Goal: Information Seeking & Learning: Learn about a topic

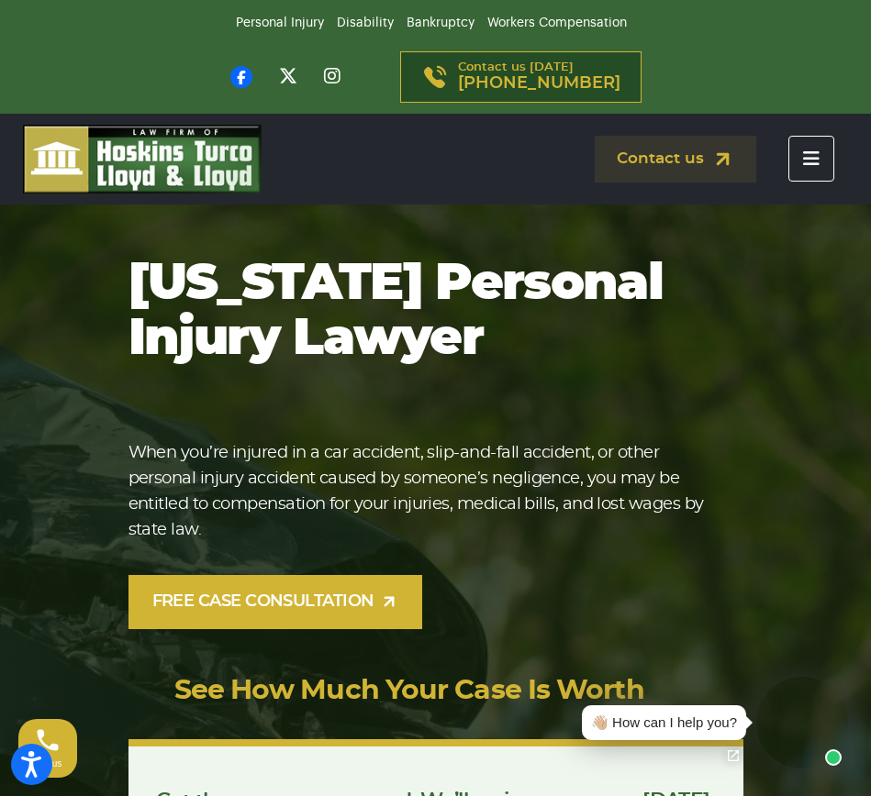
click at [827, 152] on button "Toggle navigation" at bounding box center [811, 159] width 46 height 46
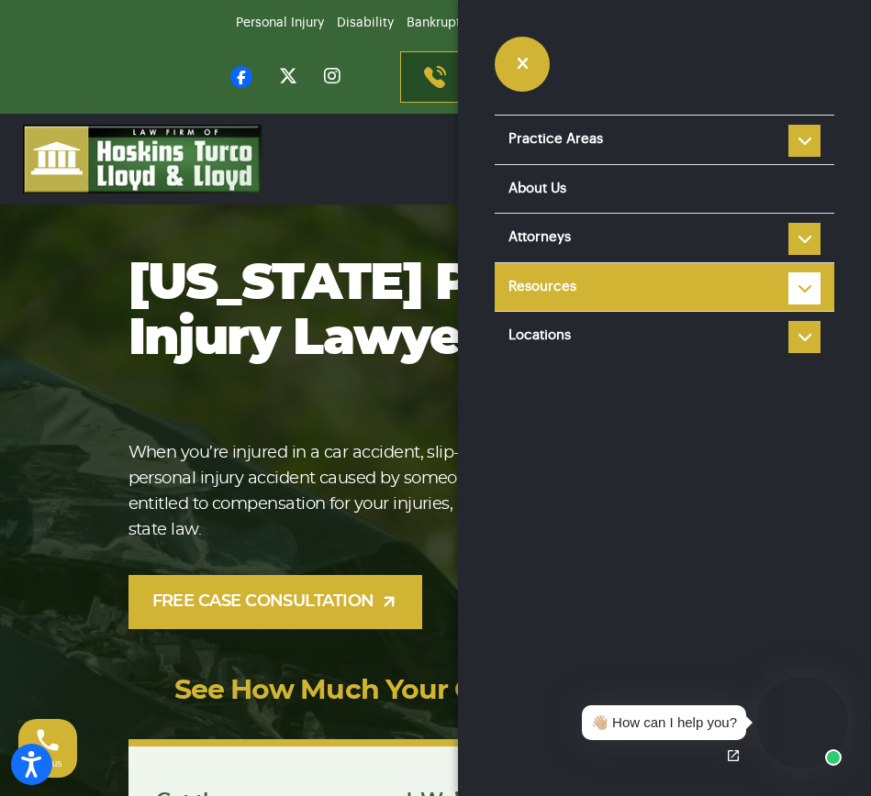
click at [797, 283] on li "Resources Reviews Police Accident Reports Personal injury FAQ Types of Car Acci…" at bounding box center [663, 287] width 339 height 50
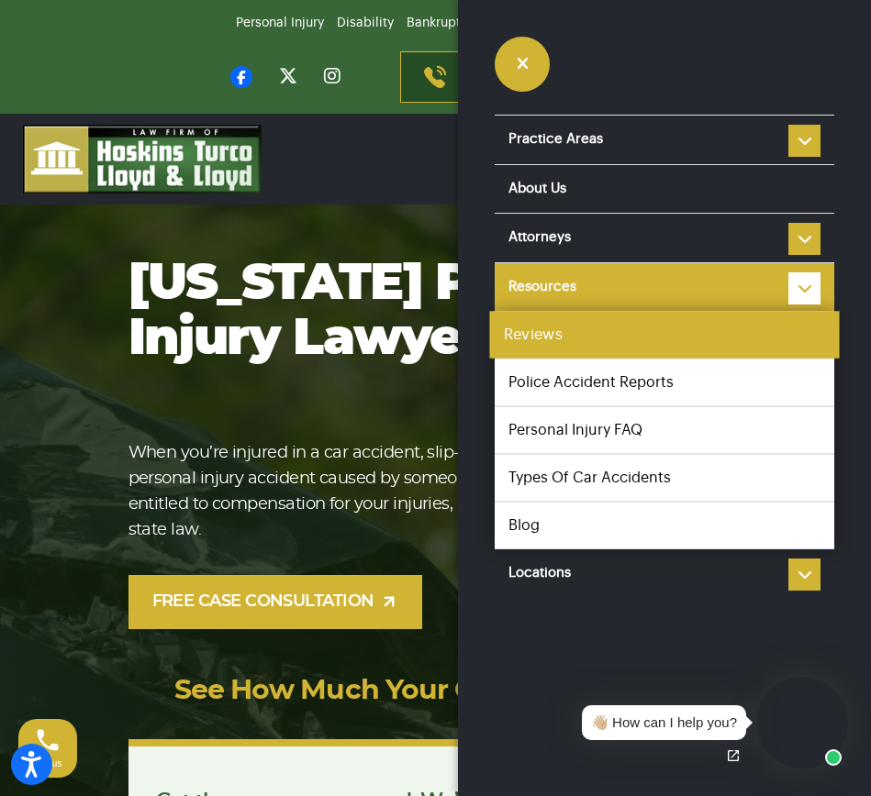
click at [605, 340] on link "Reviews" at bounding box center [663, 335] width 349 height 48
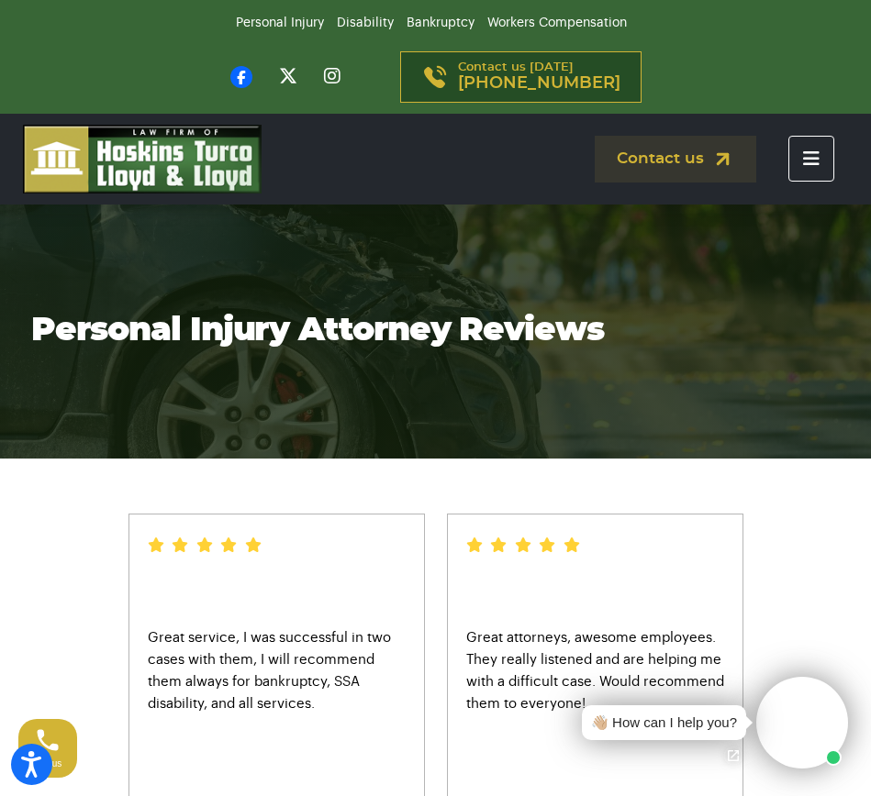
click at [812, 146] on button "Toggle navigation" at bounding box center [811, 159] width 46 height 46
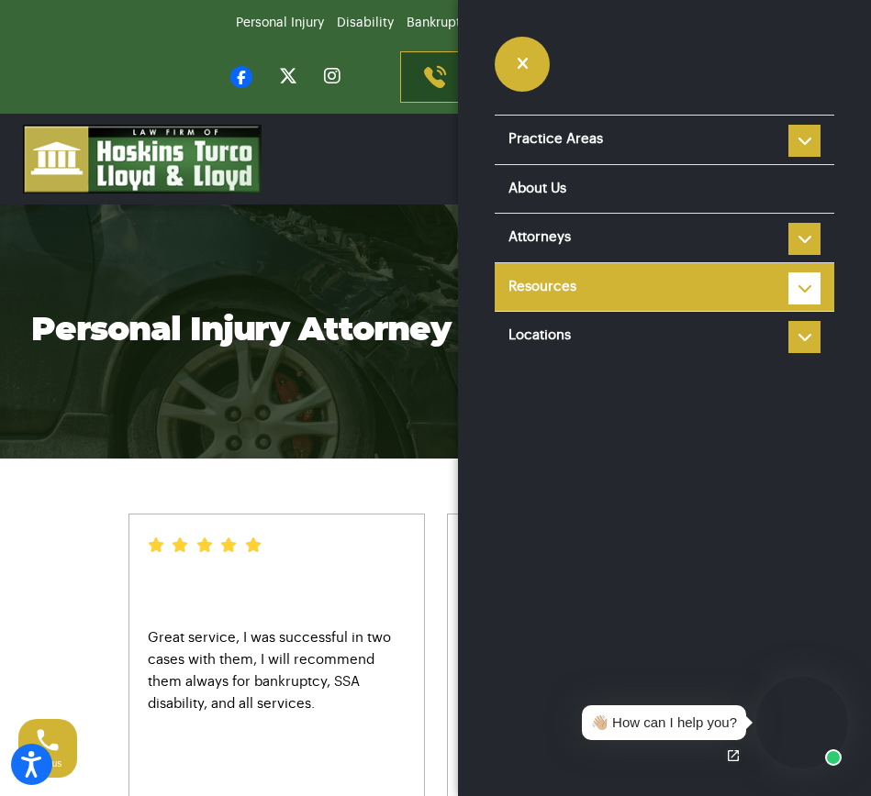
click at [787, 290] on link "Resources" at bounding box center [663, 287] width 339 height 49
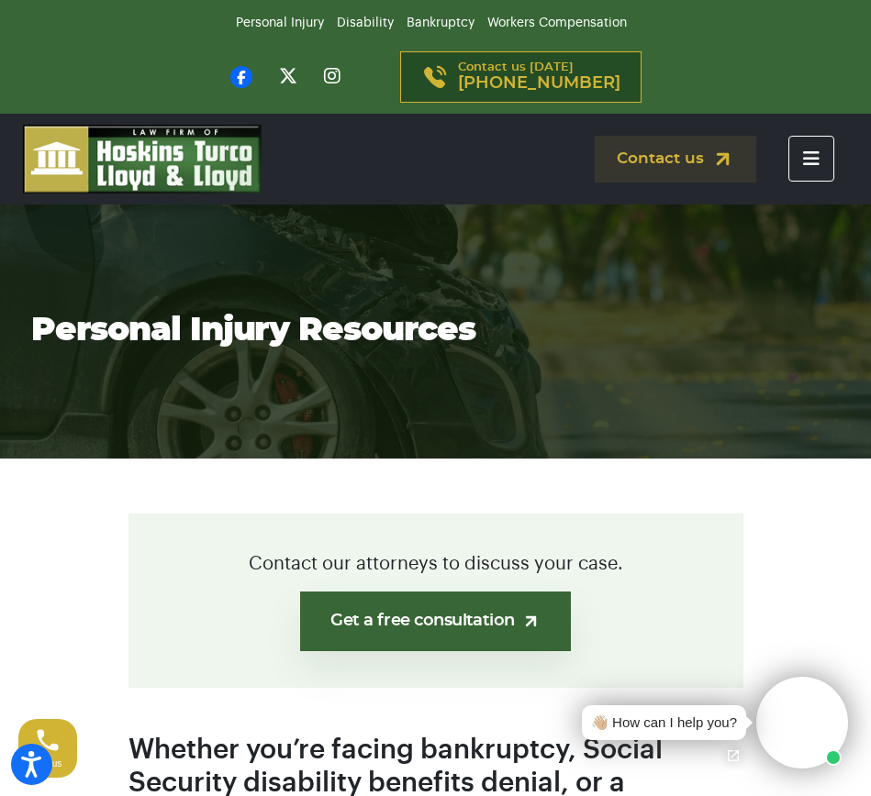
click at [811, 167] on button "Toggle navigation" at bounding box center [811, 159] width 46 height 46
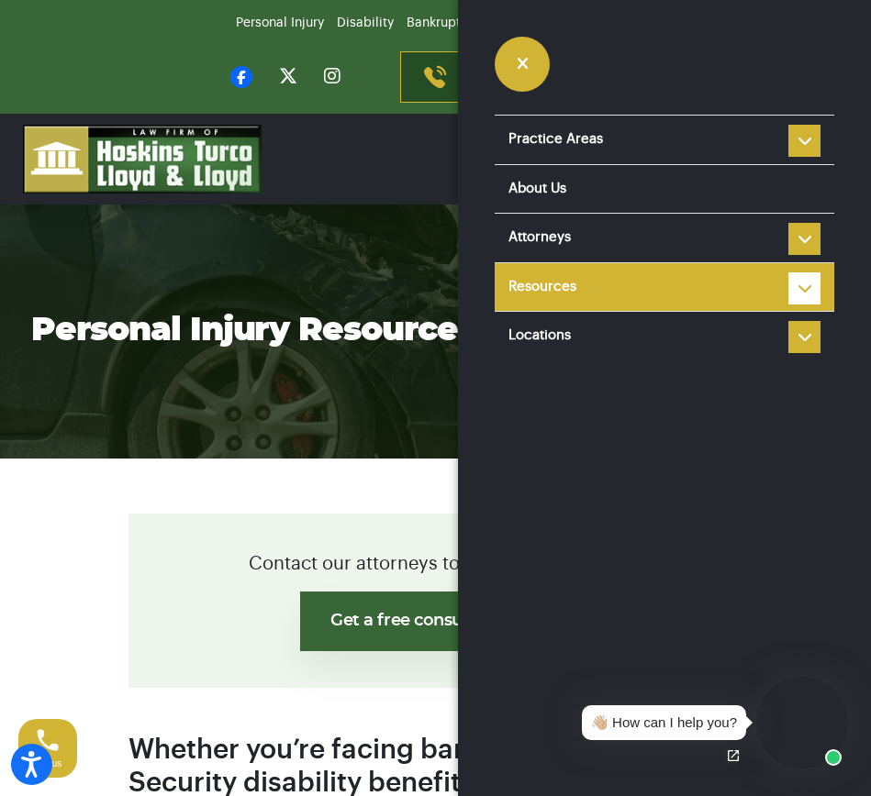
click at [791, 288] on li "Resources Reviews Police Accident Reports Personal injury FAQ Types of Car Acci…" at bounding box center [663, 287] width 339 height 50
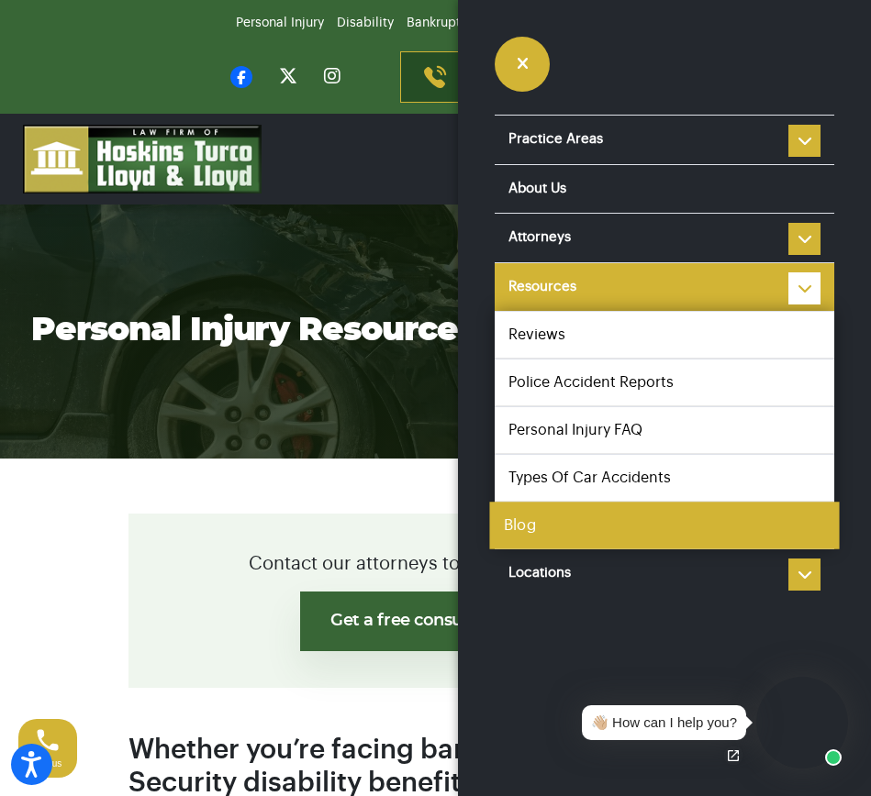
click at [517, 530] on link "Blog" at bounding box center [663, 526] width 349 height 48
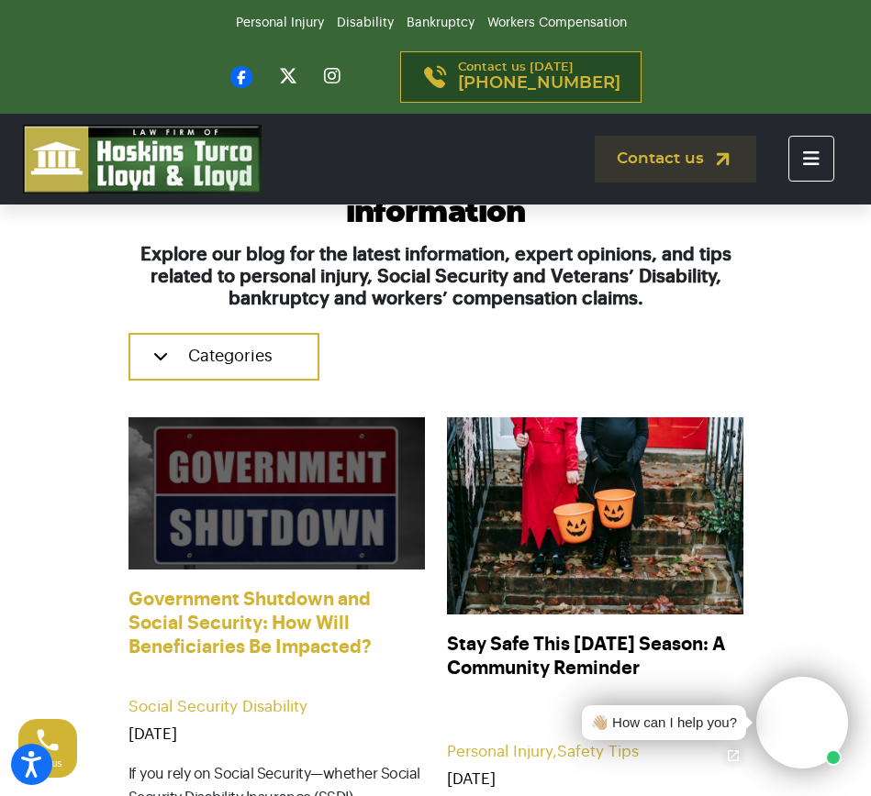
scroll to position [357, 0]
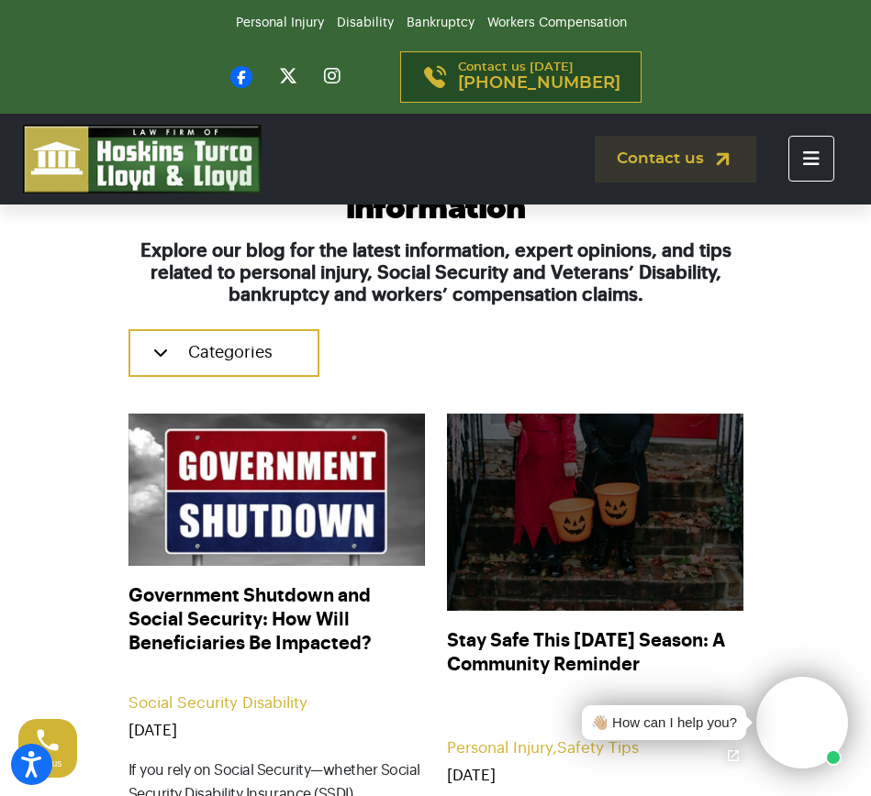
click at [605, 540] on img at bounding box center [594, 512] width 326 height 217
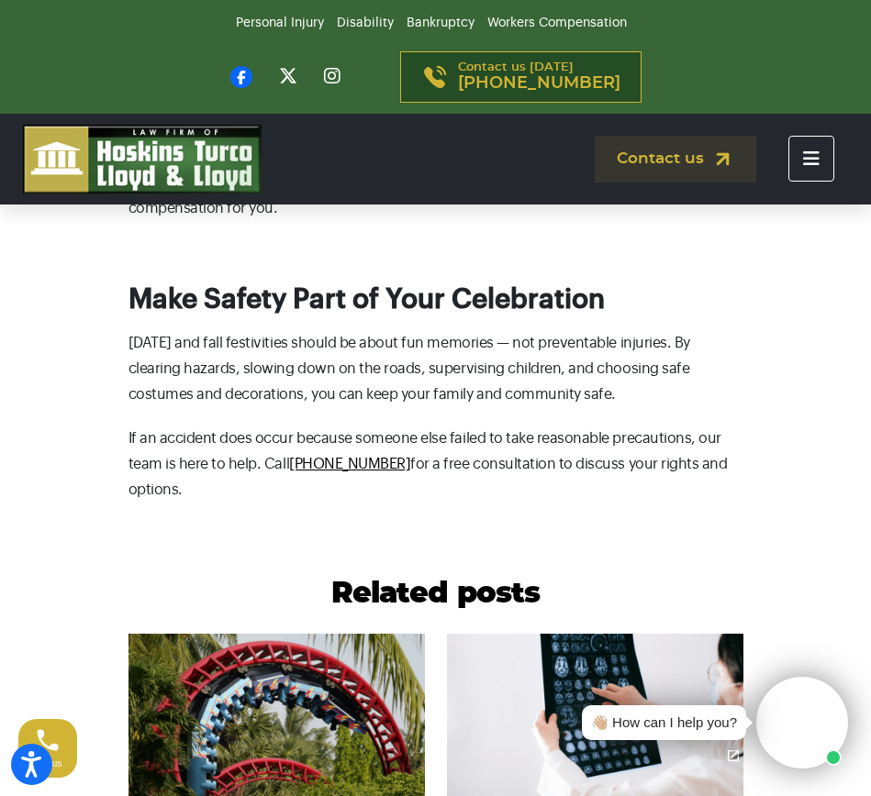
scroll to position [3657, 0]
